Goal: Complete application form

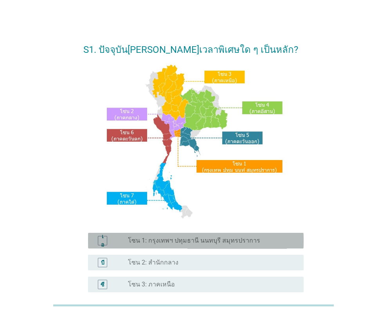
click at [198, 247] on div "เอ ปุ่มวิทยุ[PERSON_NAME]เลือก โซน 1: กรุงเทพฯ ปทุมธานี นนทบุรี สมุทรปราการ" at bounding box center [196, 241] width 216 height 16
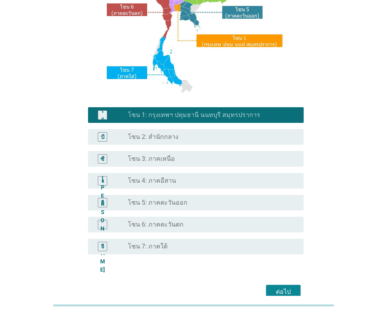
scroll to position [157, 0]
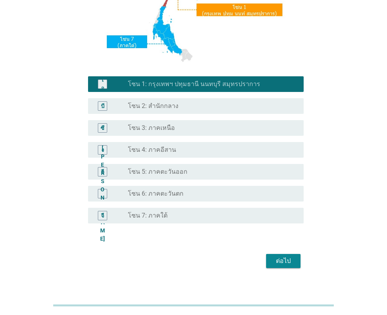
click at [278, 265] on font "ต่อไป" at bounding box center [283, 260] width 15 height 9
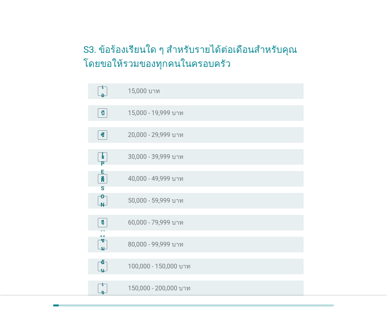
click at [152, 223] on font "60,000 - 79,999 บาท" at bounding box center [156, 222] width 56 height 7
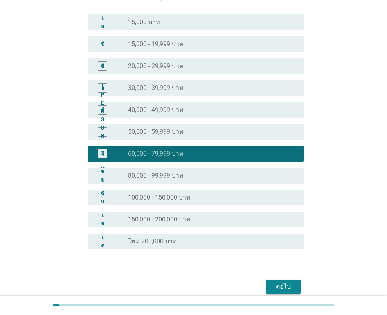
scroll to position [103, 0]
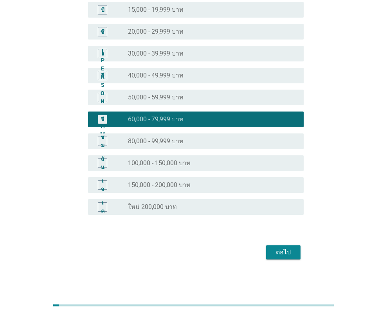
click at [278, 249] on font "ต่อไป" at bounding box center [283, 252] width 15 height 7
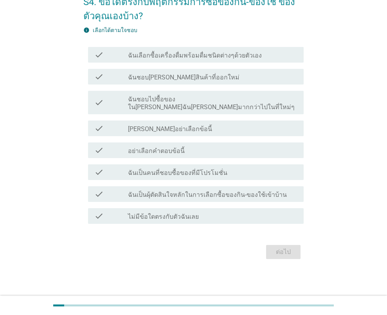
scroll to position [0, 0]
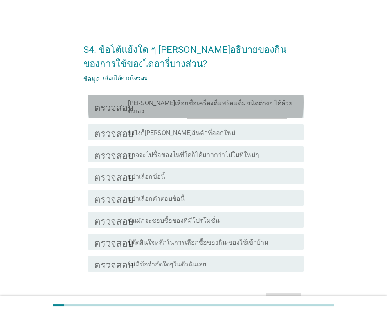
click at [187, 100] on font "[PERSON_NAME]เลือกซื้อเครื่องดื่มพร้อมดื่มชนิดต่างๆ ได้ด้วยตัวเอง" at bounding box center [210, 106] width 164 height 15
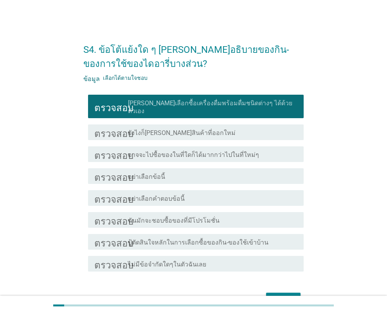
click at [283, 296] on font "ต่อไป" at bounding box center [283, 299] width 15 height 7
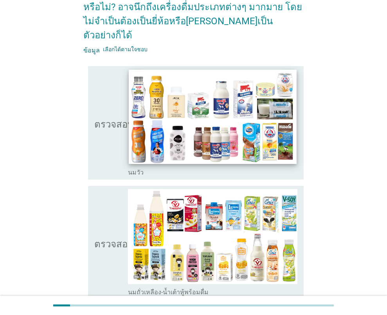
scroll to position [157, 0]
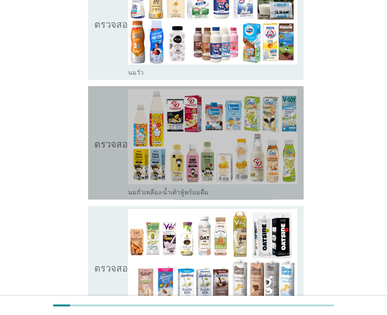
click at [104, 138] on icon "ตรวจสอบ" at bounding box center [113, 142] width 39 height 107
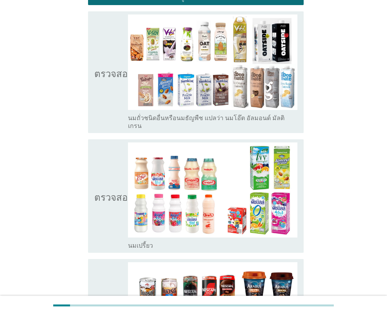
scroll to position [352, 0]
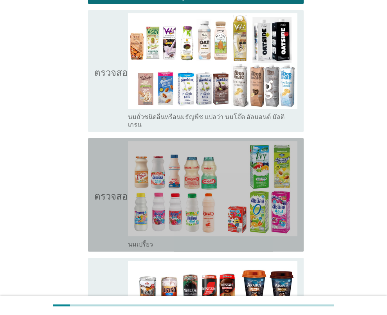
click at [103, 155] on icon "ตรวจสอบ" at bounding box center [113, 194] width 39 height 107
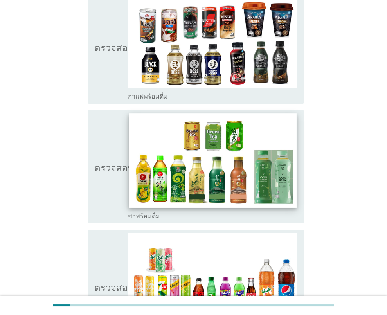
scroll to position [666, 0]
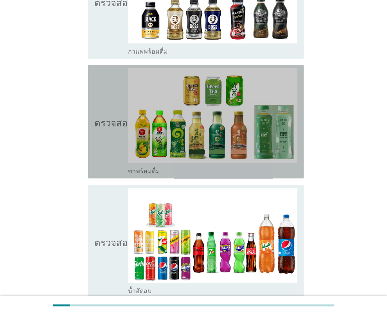
click at [122, 117] on font "ตรวจสอบ" at bounding box center [113, 121] width 39 height 9
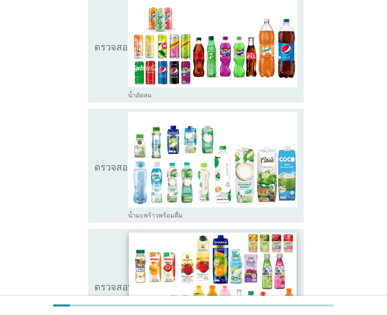
scroll to position [940, 0]
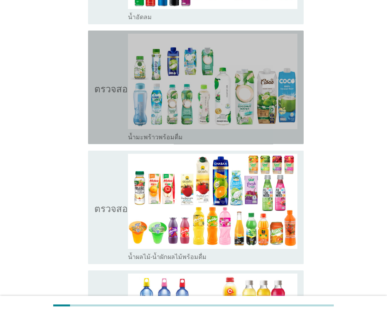
click at [112, 84] on icon "ตรวจสอบ" at bounding box center [113, 87] width 39 height 107
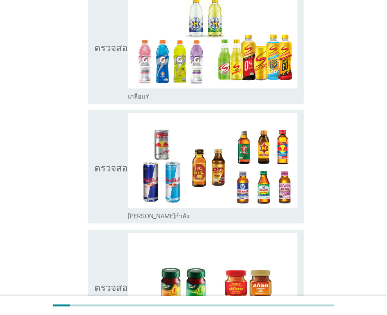
scroll to position [1566, 0]
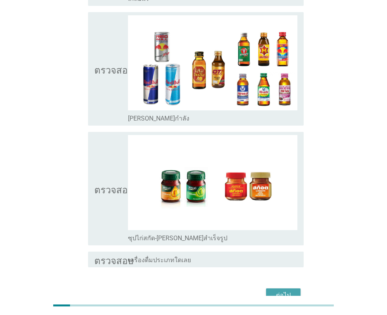
click at [288, 292] on font "ต่อไป" at bounding box center [283, 295] width 15 height 7
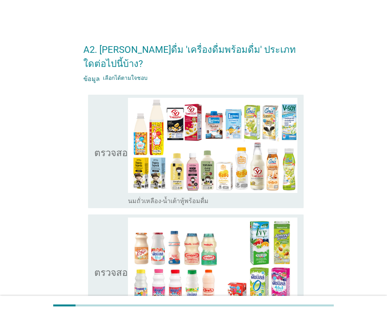
click at [109, 147] on font "ตรวจสอบ" at bounding box center [113, 151] width 39 height 9
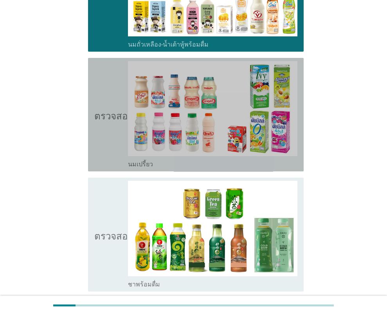
click at [107, 110] on font "ตรวจสอบ" at bounding box center [113, 114] width 39 height 9
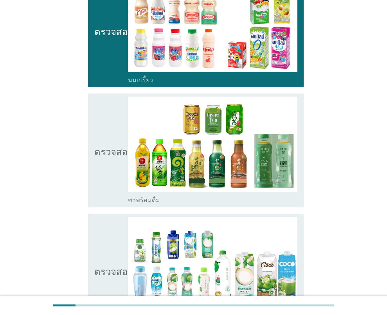
scroll to position [313, 0]
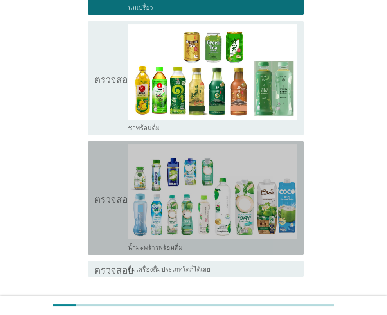
click at [121, 173] on icon "ตรวจสอบ" at bounding box center [113, 197] width 39 height 107
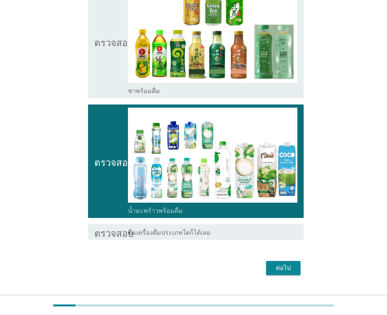
scroll to position [352, 0]
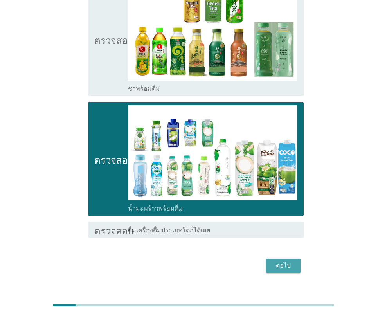
click at [289, 262] on font "ต่อไป" at bounding box center [283, 265] width 15 height 7
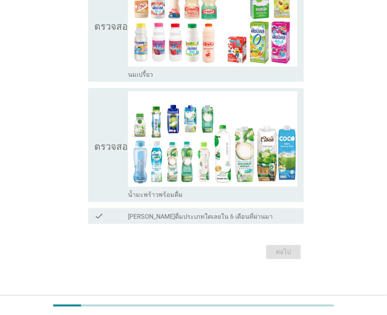
scroll to position [0, 0]
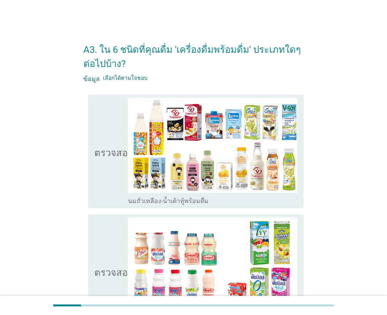
click at [117, 162] on icon "ตรวจสอบ" at bounding box center [113, 151] width 39 height 107
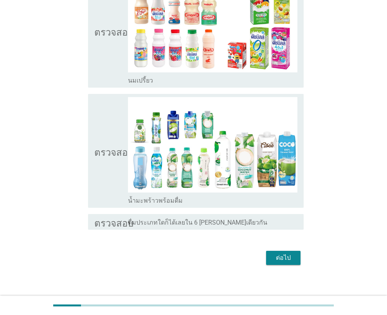
scroll to position [246, 0]
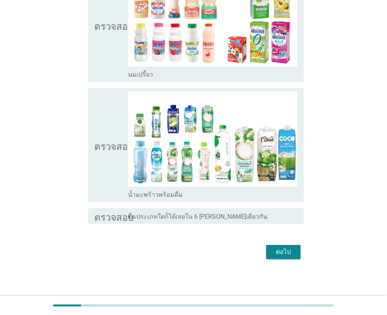
click at [115, 174] on icon "ตรวจสอบ" at bounding box center [113, 144] width 39 height 107
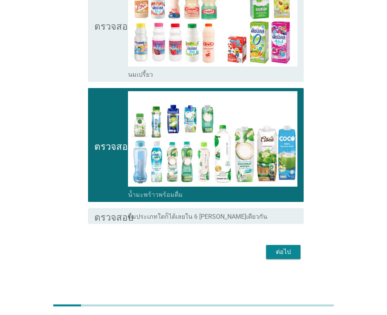
click at [277, 253] on font "ต่อไป" at bounding box center [283, 251] width 15 height 7
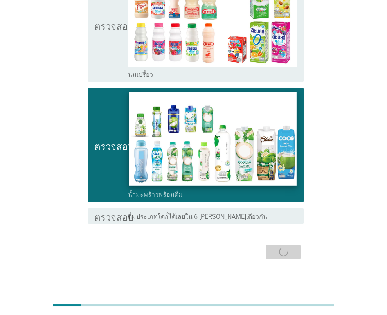
scroll to position [0, 0]
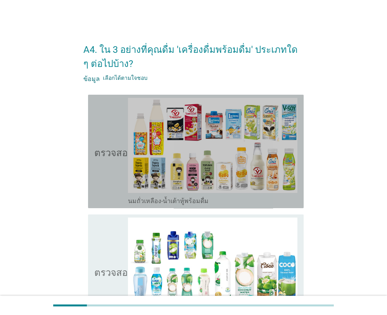
click at [107, 150] on font "ตรวจสอบ" at bounding box center [113, 151] width 39 height 9
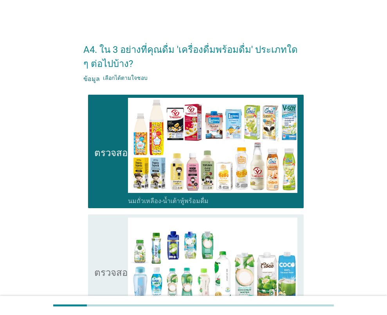
click at [122, 246] on icon "ตรวจสอบ" at bounding box center [113, 271] width 39 height 107
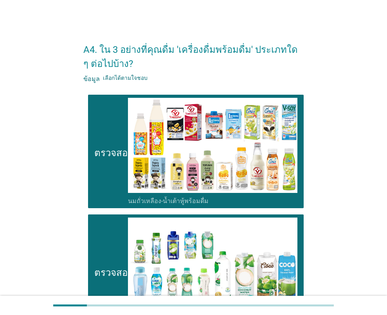
scroll to position [117, 0]
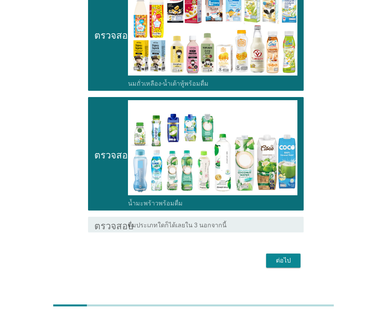
click at [289, 258] on font "ต่อไป" at bounding box center [283, 260] width 15 height 7
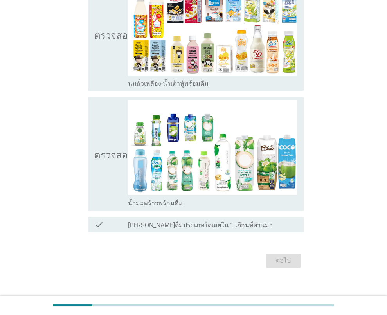
scroll to position [0, 0]
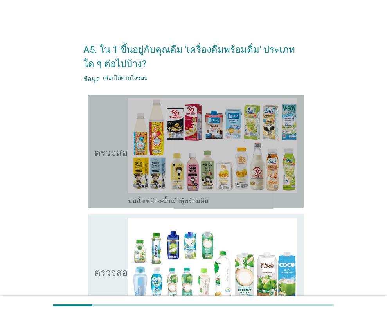
drag, startPoint x: 109, startPoint y: 137, endPoint x: 105, endPoint y: 145, distance: 8.9
click at [109, 137] on icon "ตรวจสอบ" at bounding box center [113, 151] width 39 height 107
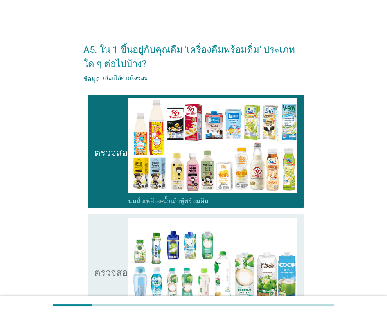
click at [122, 235] on icon "ตรวจสอบ" at bounding box center [113, 271] width 39 height 107
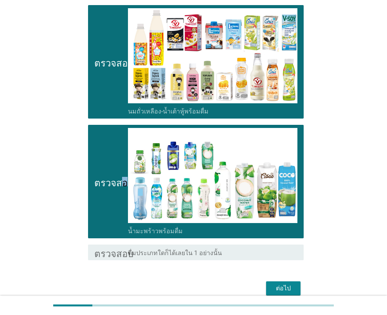
scroll to position [126, 0]
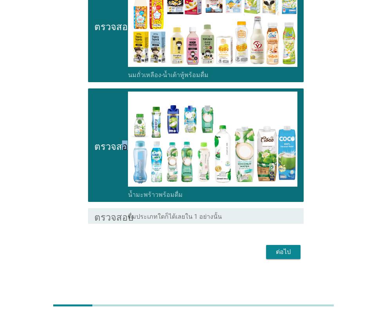
click at [273, 256] on div "ต่อไป" at bounding box center [284, 251] width 22 height 9
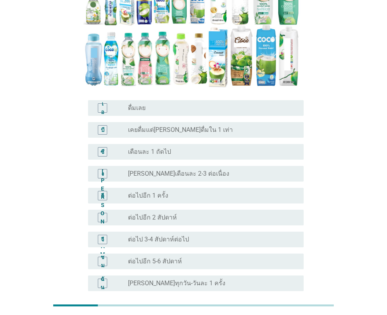
scroll to position [69, 0]
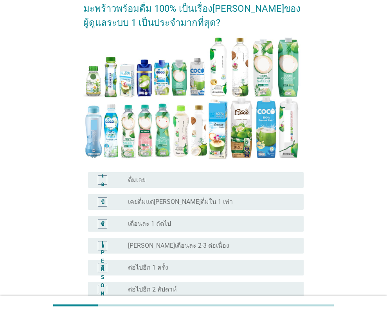
click at [174, 176] on div "ปุ่มวิทยุ[PERSON_NAME]เลือก ดื่มเลย" at bounding box center [209, 180] width 163 height 8
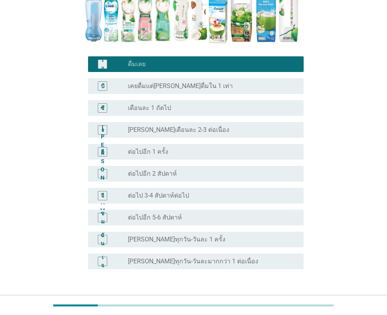
scroll to position [226, 0]
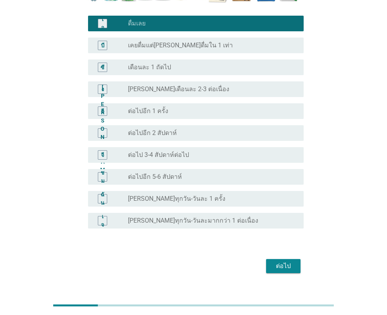
click at [283, 262] on font "ต่อไป" at bounding box center [283, 265] width 15 height 7
